Goal: Task Accomplishment & Management: Use online tool/utility

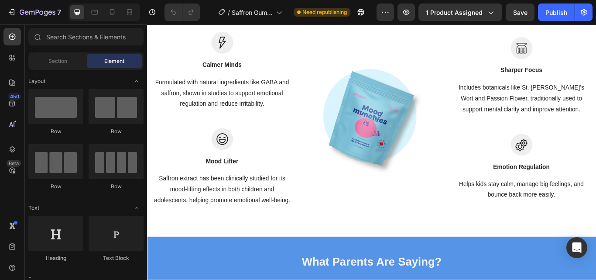
scroll to position [1015, 0]
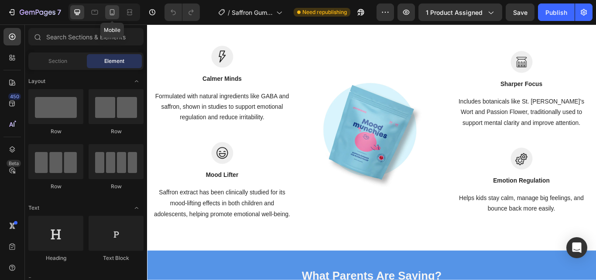
click at [108, 10] on icon at bounding box center [112, 12] width 9 height 9
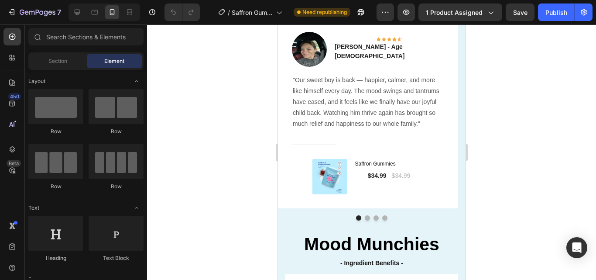
scroll to position [1117, 0]
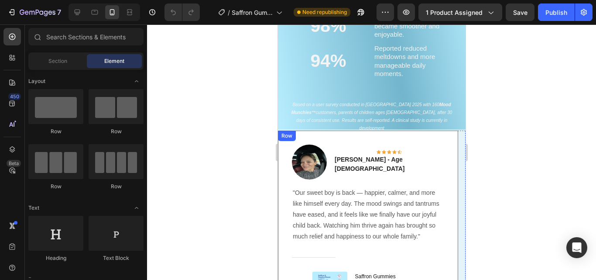
click at [437, 144] on div "Image Icon Icon Icon Icon Icon Row [PERSON_NAME] - Age [DEMOGRAPHIC_DATA] Text …" at bounding box center [368, 225] width 152 height 162
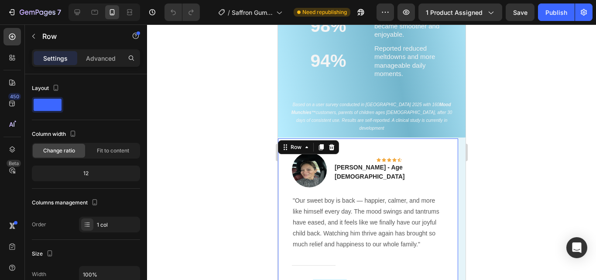
scroll to position [230, 0]
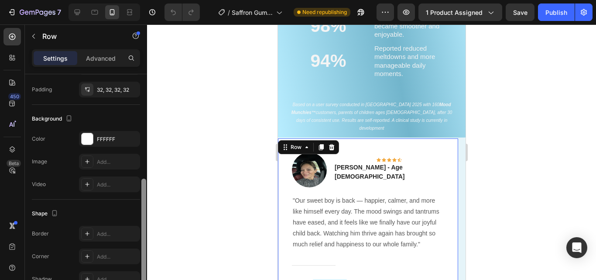
drag, startPoint x: 141, startPoint y: 80, endPoint x: 143, endPoint y: 179, distance: 98.7
click at [143, 179] on div at bounding box center [144, 189] width 7 height 230
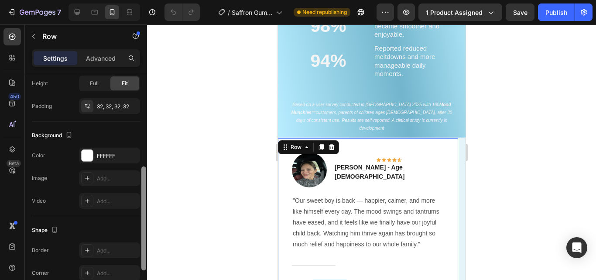
scroll to position [210, 0]
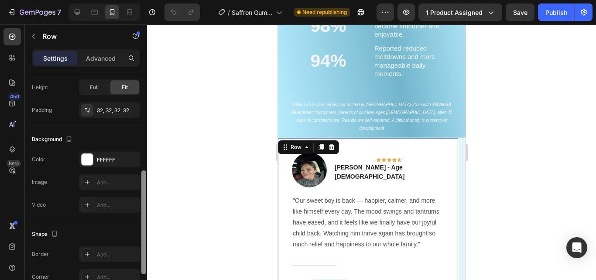
drag, startPoint x: 144, startPoint y: 194, endPoint x: 144, endPoint y: 185, distance: 9.2
click at [144, 185] on div at bounding box center [143, 222] width 5 height 104
click at [421, 138] on div "Image Icon Icon Icon Icon Icon Row [PERSON_NAME] - Age [DEMOGRAPHIC_DATA] Text …" at bounding box center [368, 233] width 180 height 190
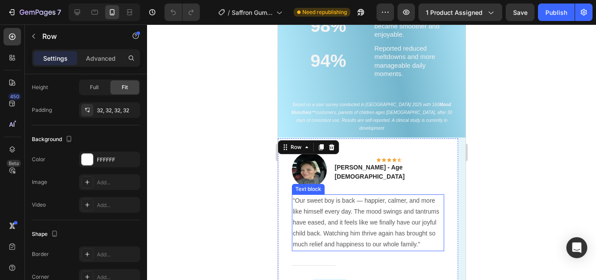
click at [443, 206] on div ""Our sweet boy is back — happier, calmer, and more like himself every day. The …" at bounding box center [368, 222] width 152 height 57
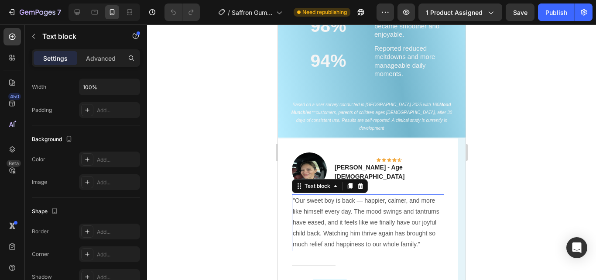
scroll to position [0, 0]
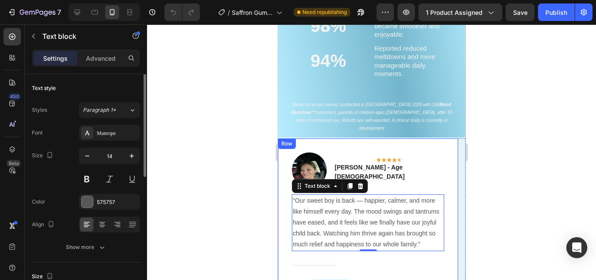
click at [449, 208] on div "Image Icon Icon Icon Icon Icon Row [PERSON_NAME] - Age [DEMOGRAPHIC_DATA] Text …" at bounding box center [368, 233] width 180 height 190
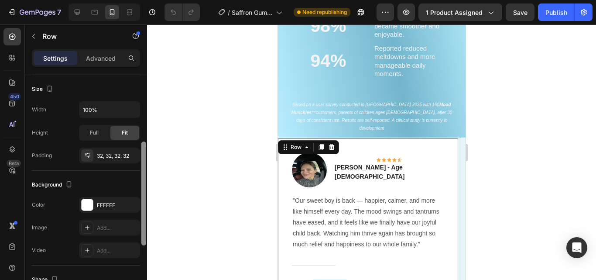
drag, startPoint x: 141, startPoint y: 127, endPoint x: 144, endPoint y: 201, distance: 74.3
click at [144, 201] on div at bounding box center [143, 193] width 5 height 104
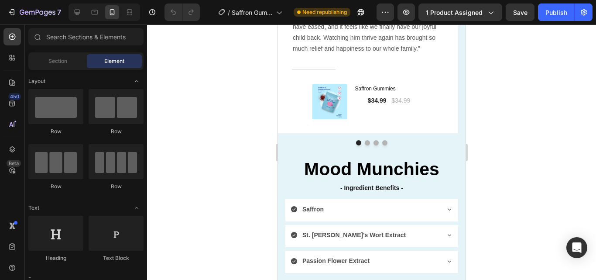
scroll to position [1286, 0]
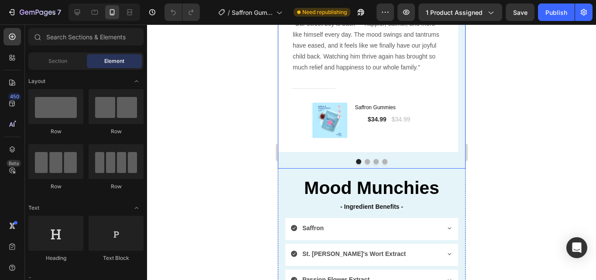
click at [432, 161] on div at bounding box center [372, 161] width 188 height 5
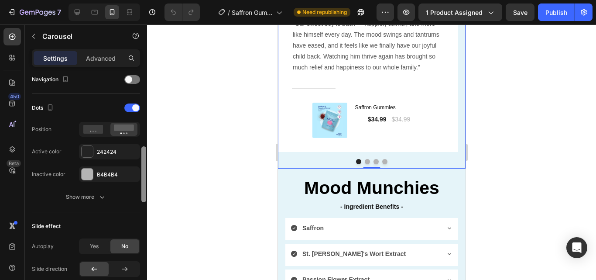
scroll to position [318, 0]
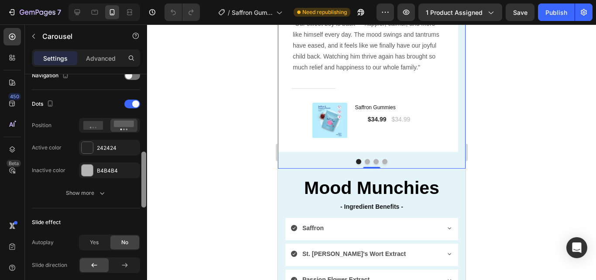
drag, startPoint x: 145, startPoint y: 118, endPoint x: 144, endPoint y: 196, distance: 77.7
click at [144, 196] on div at bounding box center [143, 179] width 5 height 56
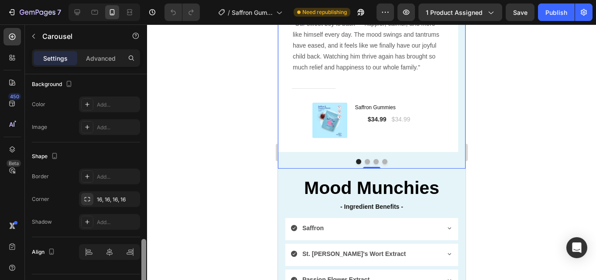
scroll to position [707, 0]
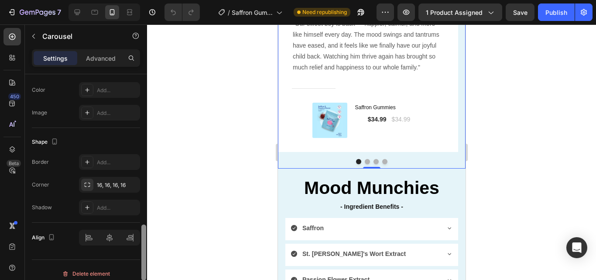
drag, startPoint x: 144, startPoint y: 180, endPoint x: 143, endPoint y: 270, distance: 90.4
click at [143, 270] on div at bounding box center [143, 252] width 5 height 56
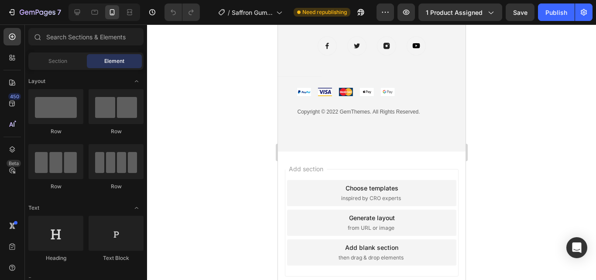
scroll to position [2121, 0]
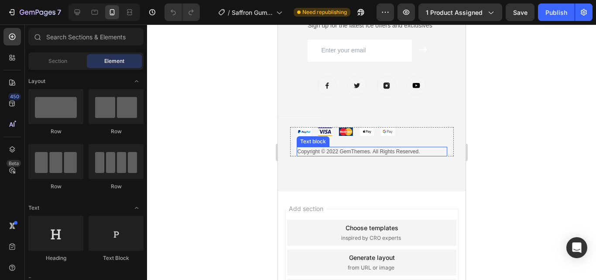
click at [422, 152] on p "Copyright © 2022 GemThemes. All Rights Reserved." at bounding box center [371, 152] width 149 height 8
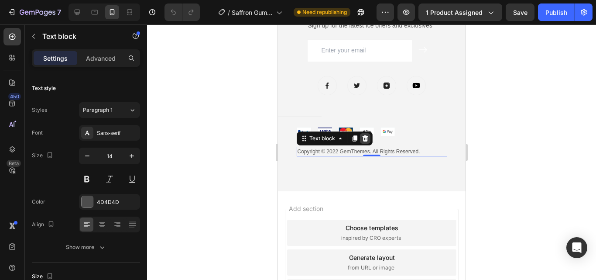
click at [361, 139] on icon at bounding box center [364, 138] width 7 height 7
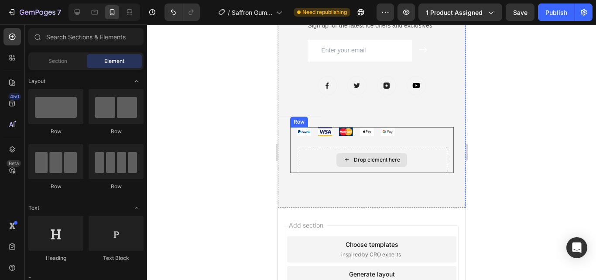
click at [432, 164] on div "Drop element here" at bounding box center [371, 160] width 151 height 26
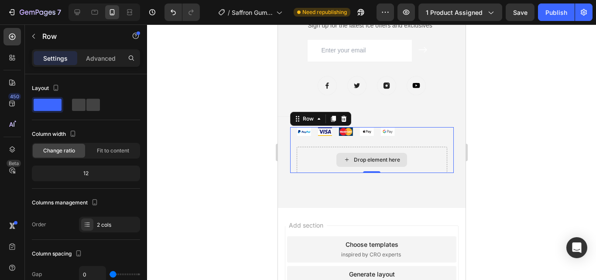
click at [310, 156] on div "Drop element here" at bounding box center [371, 160] width 151 height 26
click at [343, 119] on div at bounding box center [343, 118] width 10 height 10
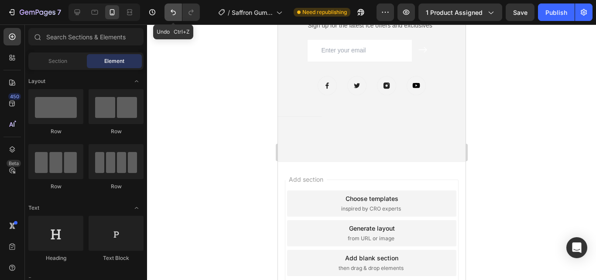
click at [172, 11] on icon "Undo/Redo" at bounding box center [173, 13] width 5 height 6
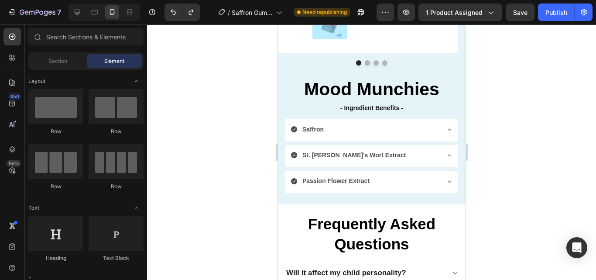
scroll to position [1647, 0]
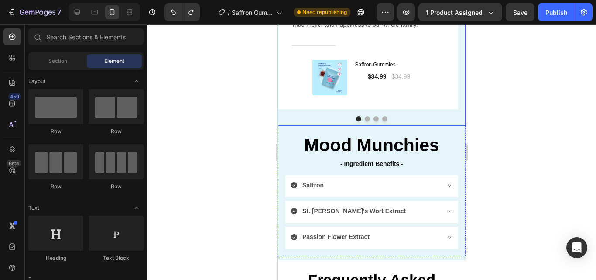
click at [442, 117] on div at bounding box center [372, 118] width 188 height 5
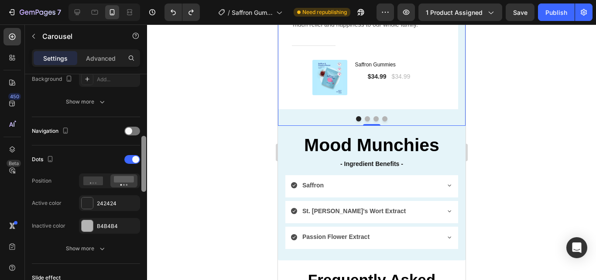
scroll to position [266, 0]
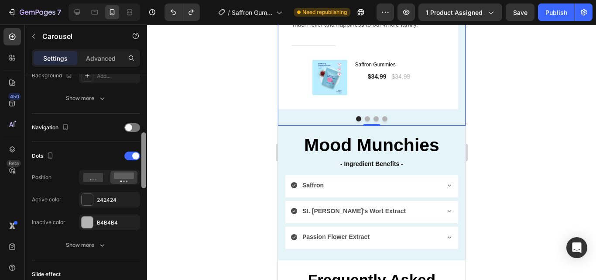
drag, startPoint x: 143, startPoint y: 113, endPoint x: 143, endPoint y: 178, distance: 65.0
click at [143, 178] on div at bounding box center [143, 160] width 5 height 56
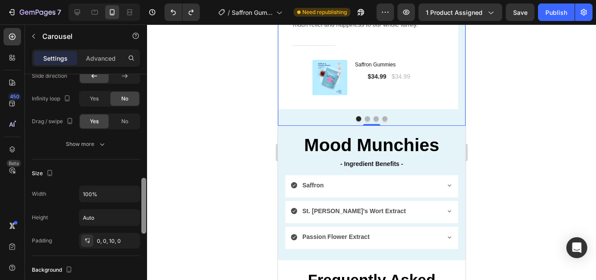
drag, startPoint x: 144, startPoint y: 170, endPoint x: 146, endPoint y: 229, distance: 59.0
click at [146, 229] on div at bounding box center [143, 206] width 5 height 56
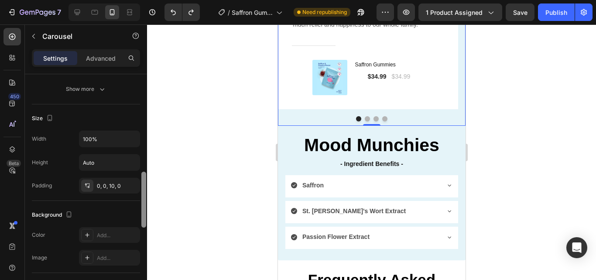
scroll to position [581, 0]
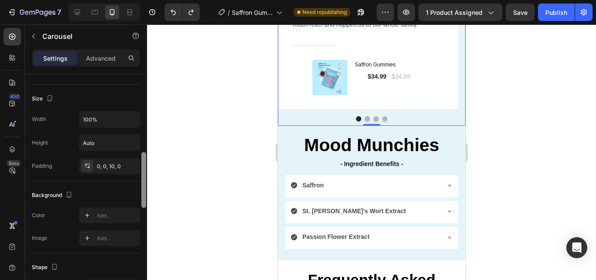
drag, startPoint x: 146, startPoint y: 229, endPoint x: 147, endPoint y: 247, distance: 18.4
click at [147, 247] on div at bounding box center [144, 138] width 7 height 230
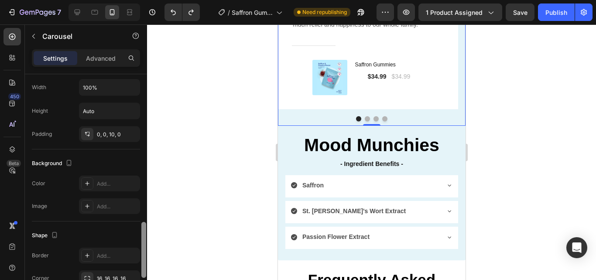
scroll to position [610, 0]
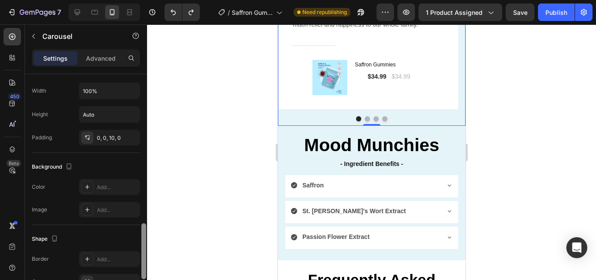
drag, startPoint x: 144, startPoint y: 238, endPoint x: 143, endPoint y: 245, distance: 7.0
click at [143, 245] on div at bounding box center [143, 251] width 5 height 56
click at [109, 188] on div "Add..." at bounding box center [117, 187] width 41 height 8
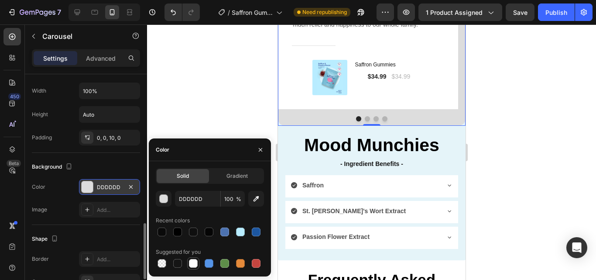
click at [195, 264] on div at bounding box center [193, 263] width 9 height 9
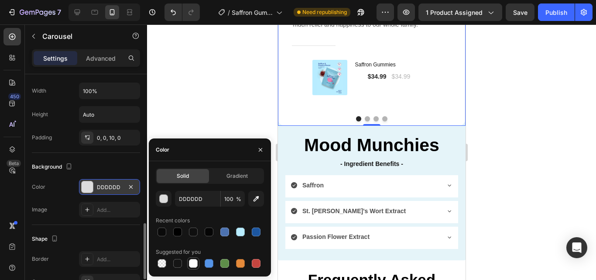
type input "FFFFFF"
click at [222, 83] on div at bounding box center [371, 151] width 449 height 255
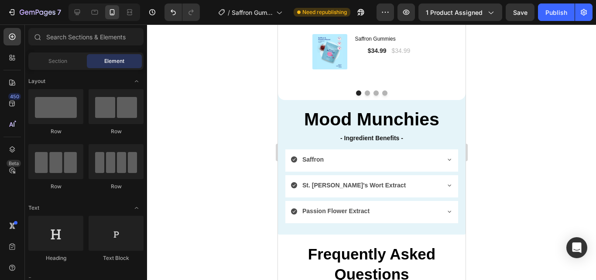
scroll to position [1667, 0]
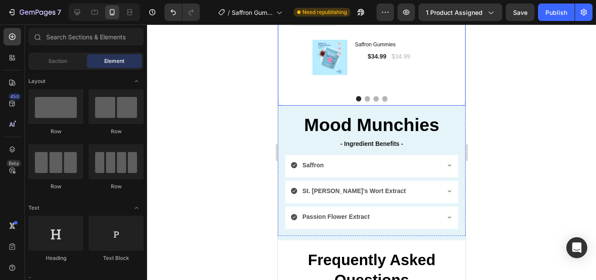
click at [447, 102] on div "Image Icon Icon Icon Icon Icon Row [PERSON_NAME] - Age [DEMOGRAPHIC_DATA] Text …" at bounding box center [372, 2] width 188 height 207
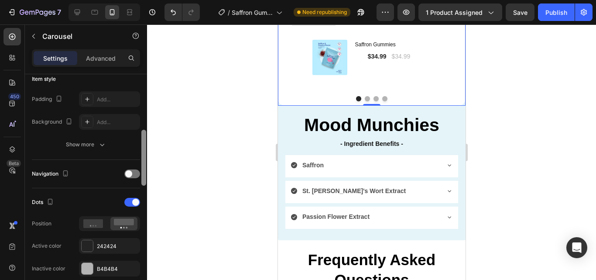
drag, startPoint x: 144, startPoint y: 128, endPoint x: 150, endPoint y: 183, distance: 55.3
click at [150, 0] on div "7 / Saffron Gumies New LP | WIP Need republishing Preview 1 product assigned Sa…" at bounding box center [298, 0] width 596 height 0
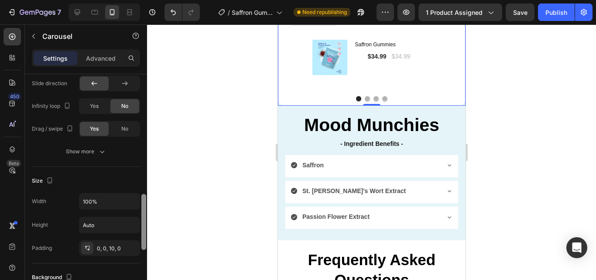
drag, startPoint x: 146, startPoint y: 174, endPoint x: 144, endPoint y: 241, distance: 67.3
click at [144, 241] on div at bounding box center [143, 222] width 5 height 56
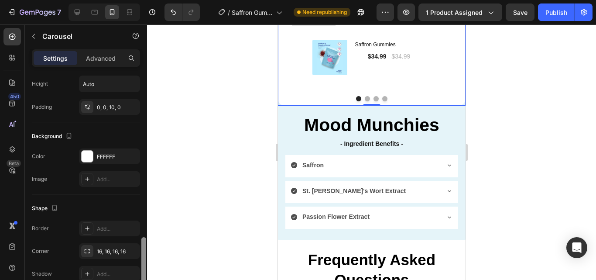
scroll to position [646, 0]
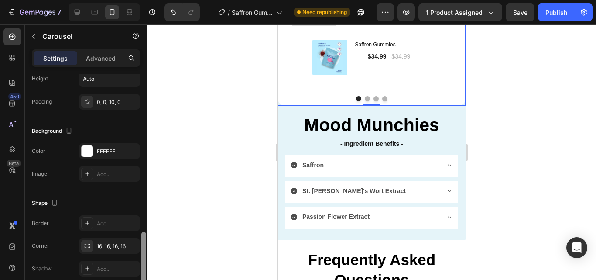
drag, startPoint x: 144, startPoint y: 241, endPoint x: 142, endPoint y: 277, distance: 35.8
click at [142, 277] on div at bounding box center [143, 260] width 5 height 56
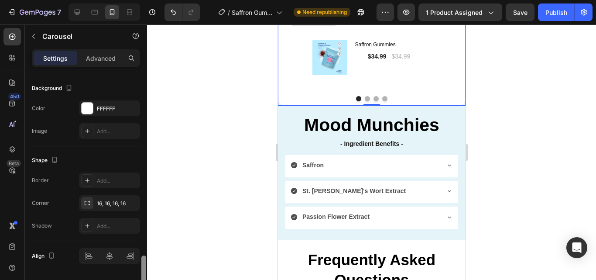
drag, startPoint x: 143, startPoint y: 244, endPoint x: 144, endPoint y: 254, distance: 10.5
click at [144, 255] on div at bounding box center [143, 283] width 5 height 56
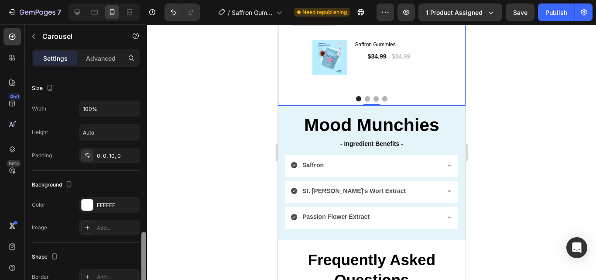
scroll to position [584, 0]
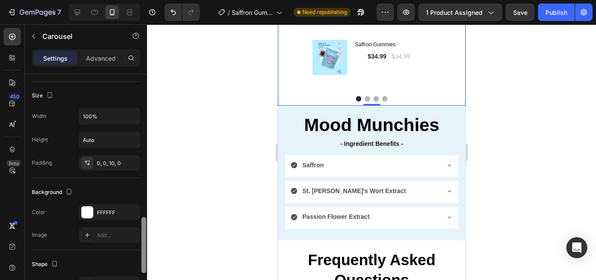
drag, startPoint x: 144, startPoint y: 254, endPoint x: 144, endPoint y: 229, distance: 25.3
click at [144, 229] on div at bounding box center [143, 245] width 5 height 56
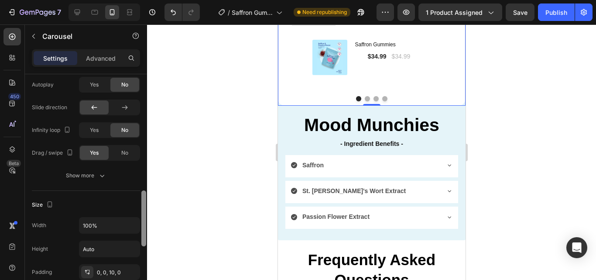
drag, startPoint x: 144, startPoint y: 229, endPoint x: 145, endPoint y: 202, distance: 26.7
click at [145, 202] on div at bounding box center [143, 218] width 5 height 56
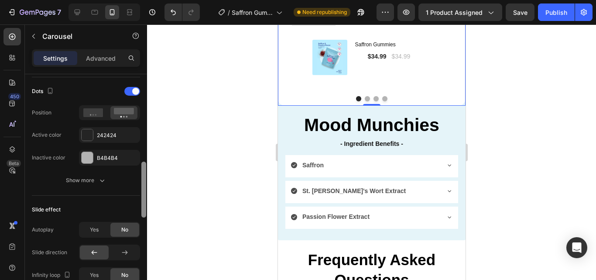
scroll to position [320, 0]
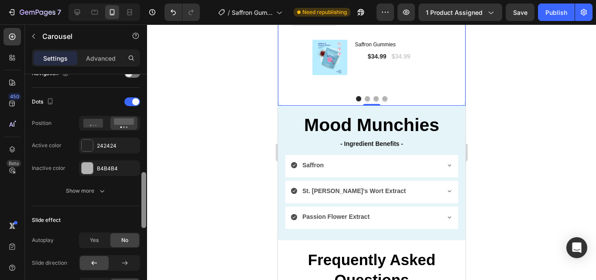
drag, startPoint x: 145, startPoint y: 202, endPoint x: 147, endPoint y: 164, distance: 38.0
click at [147, 0] on div "7 / Saffron Gumies New LP | WIP Need republishing Preview 1 product assigned Sa…" at bounding box center [298, 0] width 596 height 0
click at [144, 0] on div "7 / Saffron Gumies New LP | WIP Need republishing Preview 1 product assigned Sa…" at bounding box center [298, 0] width 596 height 0
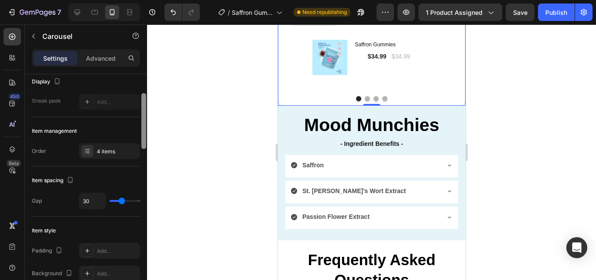
scroll to position [65, 0]
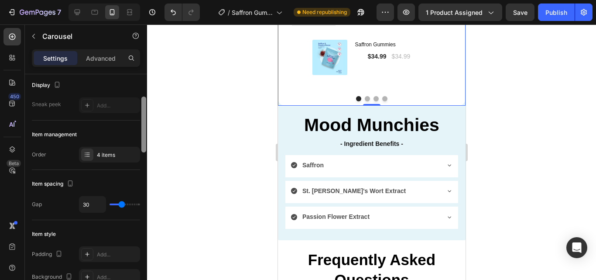
drag, startPoint x: 144, startPoint y: 165, endPoint x: 149, endPoint y: 103, distance: 62.6
click at [149, 0] on div "7 / Saffron Gumies New LP | WIP Need republishing Preview 1 product assigned Sa…" at bounding box center [298, 0] width 596 height 0
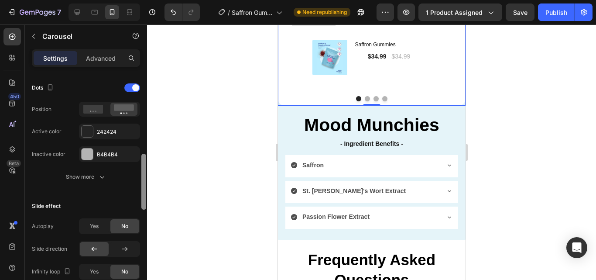
drag, startPoint x: 145, startPoint y: 109, endPoint x: 141, endPoint y: 175, distance: 66.9
click at [141, 175] on div at bounding box center [144, 187] width 7 height 230
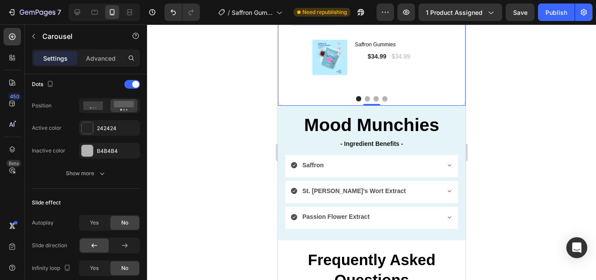
scroll to position [568, 0]
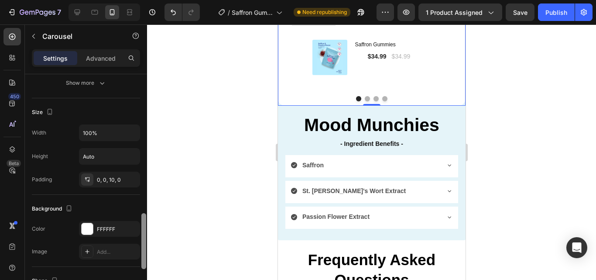
drag, startPoint x: 141, startPoint y: 175, endPoint x: 144, endPoint y: 227, distance: 51.1
click at [144, 227] on div at bounding box center [144, 189] width 7 height 230
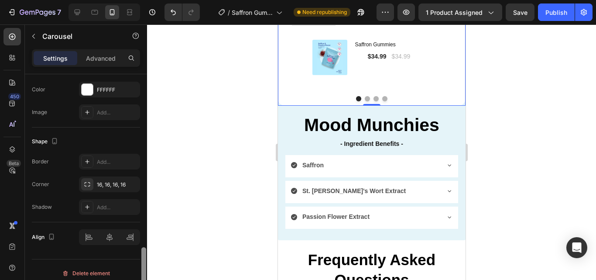
scroll to position [714, 0]
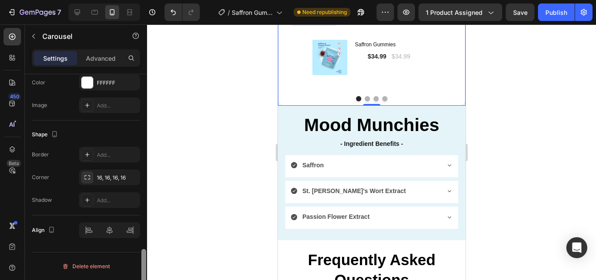
drag, startPoint x: 144, startPoint y: 227, endPoint x: 144, endPoint y: 268, distance: 41.5
click at [144, 268] on div at bounding box center [143, 277] width 5 height 56
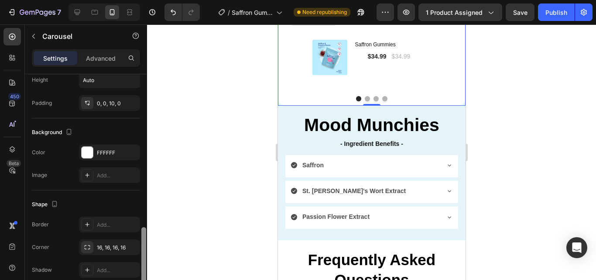
scroll to position [639, 0]
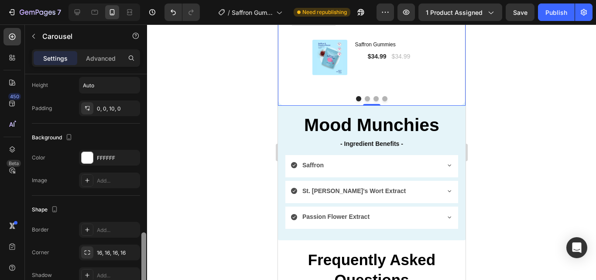
drag, startPoint x: 144, startPoint y: 258, endPoint x: 148, endPoint y: 240, distance: 18.8
click at [148, 0] on div "7 / Saffron Gumies New LP | WIP Need republishing Preview 1 product assigned Sa…" at bounding box center [298, 0] width 596 height 0
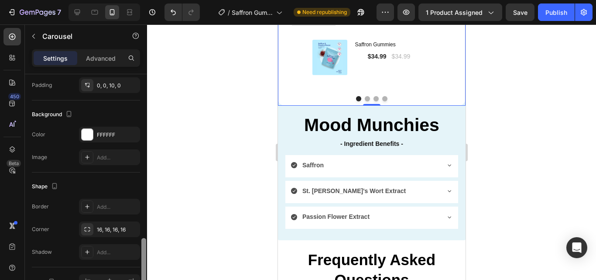
scroll to position [664, 0]
drag, startPoint x: 145, startPoint y: 244, endPoint x: 145, endPoint y: 250, distance: 6.1
click at [145, 250] on div at bounding box center [143, 264] width 5 height 56
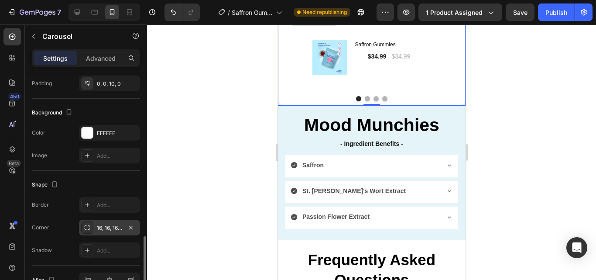
click at [123, 235] on div "16, 16, 16, 16" at bounding box center [109, 228] width 61 height 16
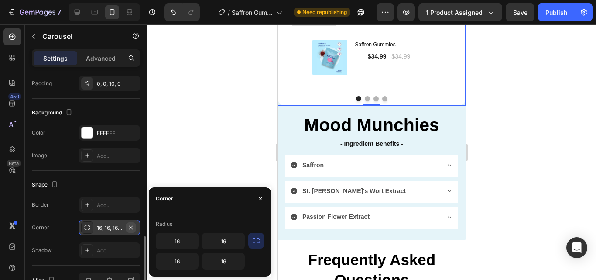
click at [131, 227] on icon "button" at bounding box center [130, 226] width 3 height 3
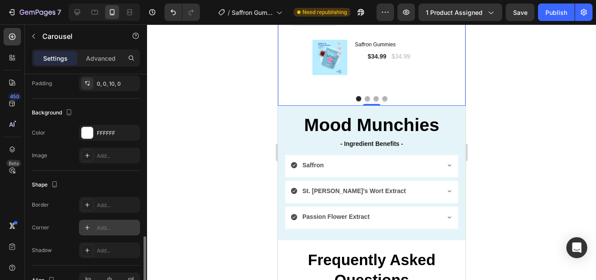
click at [193, 125] on div at bounding box center [371, 151] width 449 height 255
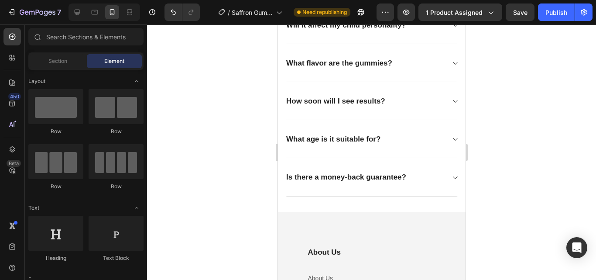
scroll to position [1915, 0]
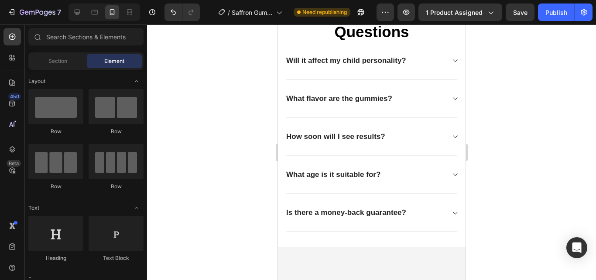
drag, startPoint x: 461, startPoint y: 219, endPoint x: 743, endPoint y: 199, distance: 282.7
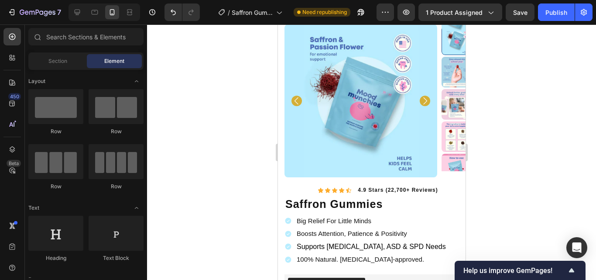
scroll to position [45, 0]
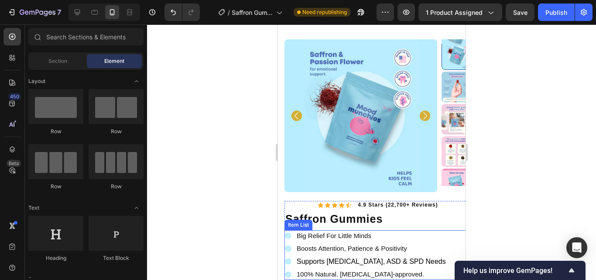
click at [289, 235] on icon at bounding box center [287, 235] width 7 height 7
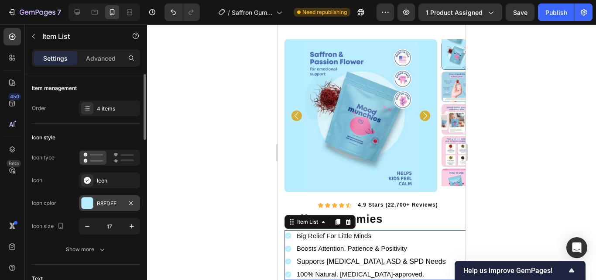
click at [119, 208] on div "B8EDFF" at bounding box center [109, 203] width 61 height 16
click at [596, 165] on div at bounding box center [371, 151] width 449 height 255
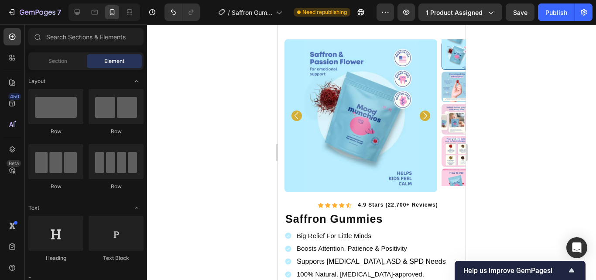
click at [596, 165] on div at bounding box center [371, 151] width 449 height 255
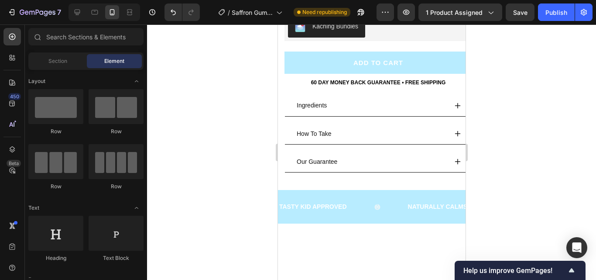
scroll to position [61, 0]
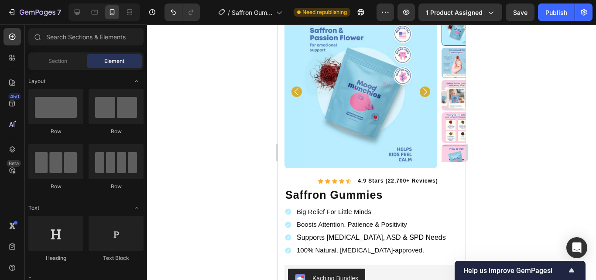
click at [596, 119] on div at bounding box center [371, 151] width 449 height 255
